Goal: Task Accomplishment & Management: Manage account settings

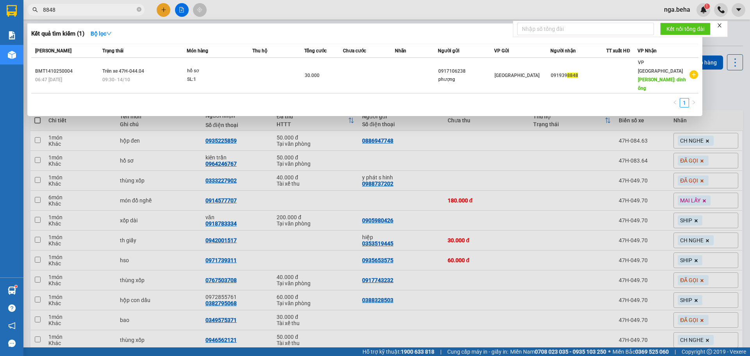
click at [88, 12] on input "8848" at bounding box center [89, 9] width 92 height 9
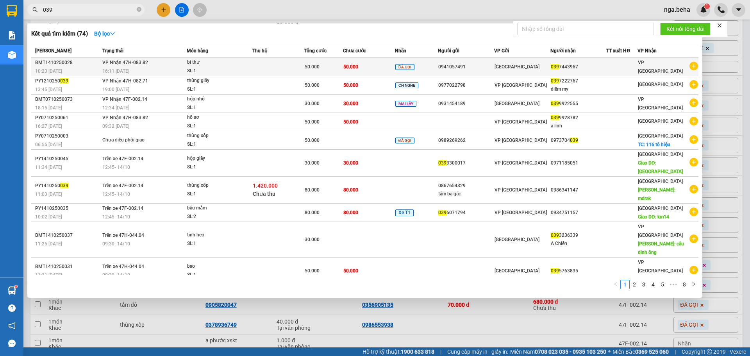
type input "039"
click at [220, 72] on div "SL: 1" at bounding box center [216, 71] width 59 height 9
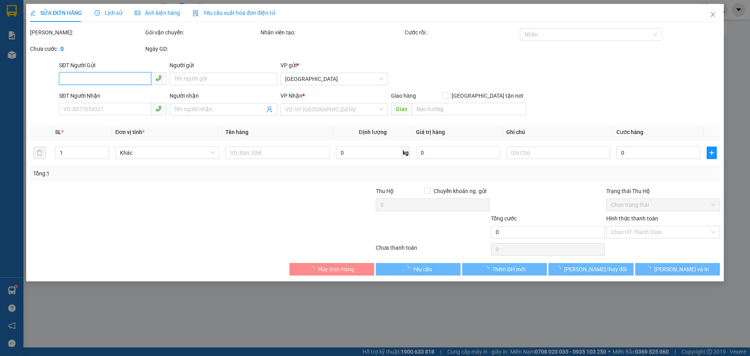
type input "0941057491"
type input "0397443967"
type input "50.000"
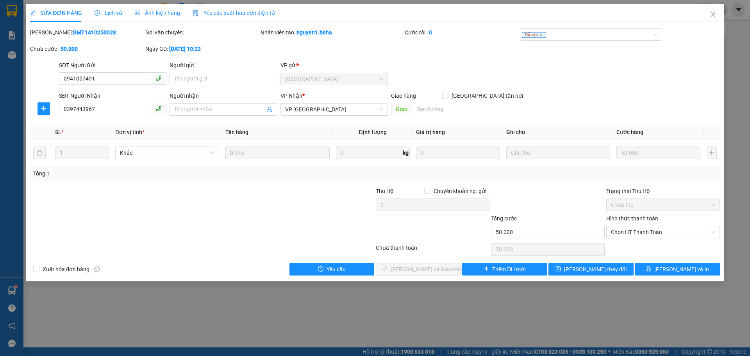
click at [152, 25] on div "SỬA ĐƠN HÀNG Lịch sử Ảnh kiện hàng Yêu cầu xuất hóa đơn điện tử Total Paid Fee …" at bounding box center [375, 140] width 690 height 272
click at [152, 18] on div "Ảnh kiện hàng" at bounding box center [157, 13] width 45 height 18
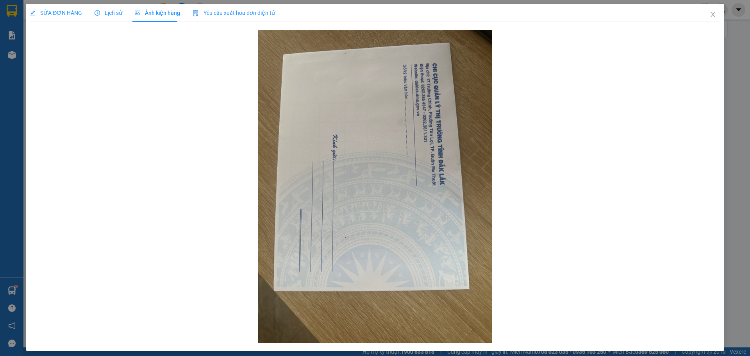
click at [68, 15] on span "SỬA ĐƠN HÀNG" at bounding box center [56, 13] width 52 height 6
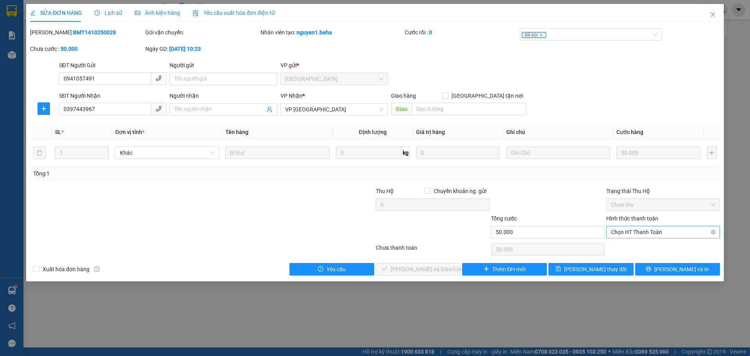
drag, startPoint x: 669, startPoint y: 228, endPoint x: 665, endPoint y: 234, distance: 7.2
click at [668, 231] on span "Chọn HT Thanh Toán" at bounding box center [663, 232] width 104 height 12
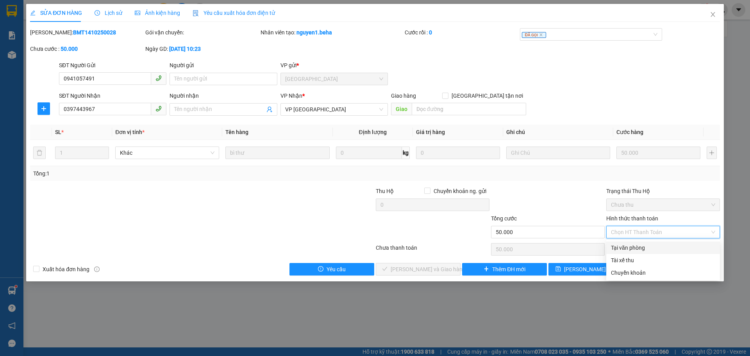
drag, startPoint x: 652, startPoint y: 249, endPoint x: 639, endPoint y: 251, distance: 13.0
click at [651, 249] on div "Tại văn phòng" at bounding box center [663, 247] width 104 height 9
type input "0"
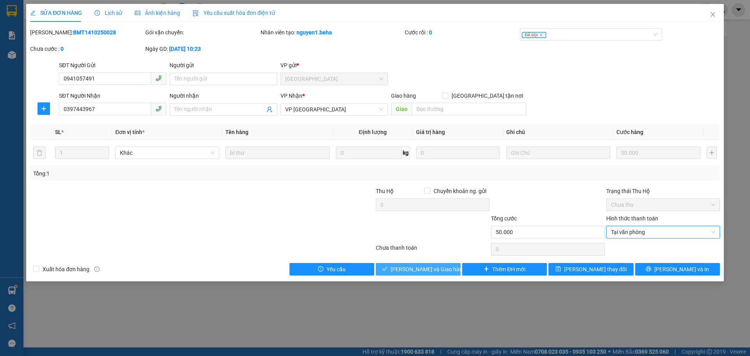
click at [442, 265] on span "[PERSON_NAME] và Giao hàng" at bounding box center [428, 269] width 75 height 9
